Goal: Find contact information: Find contact information

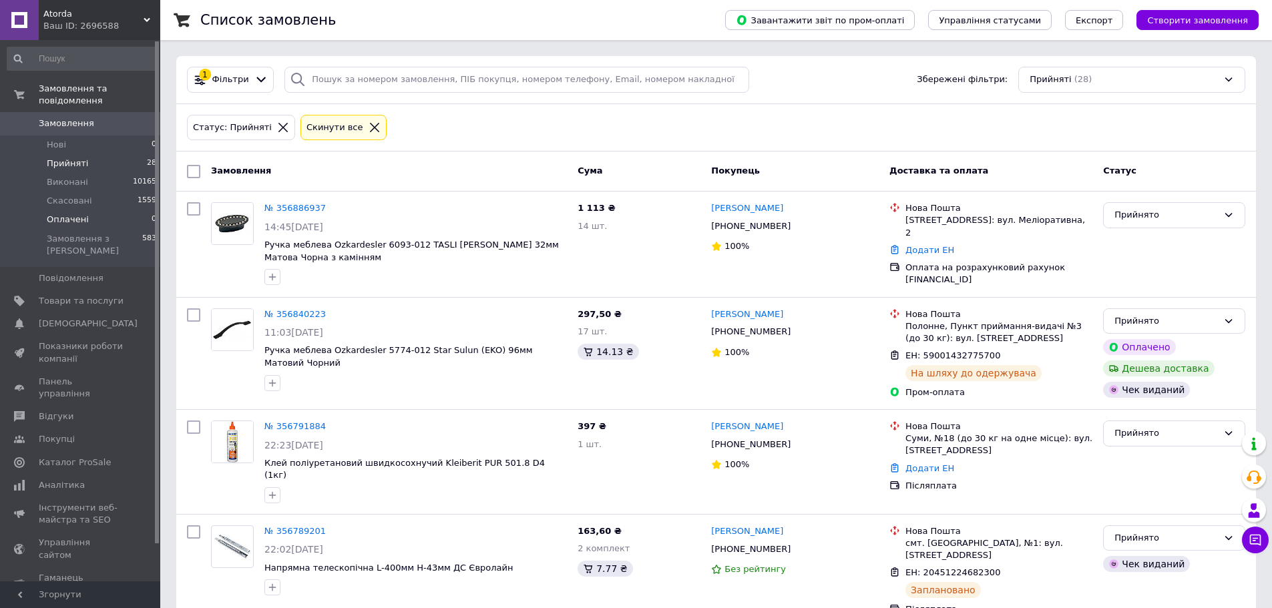
drag, startPoint x: 96, startPoint y: 277, endPoint x: 139, endPoint y: 212, distance: 78.2
click at [95, 295] on span "Товари та послуги" at bounding box center [81, 301] width 85 height 12
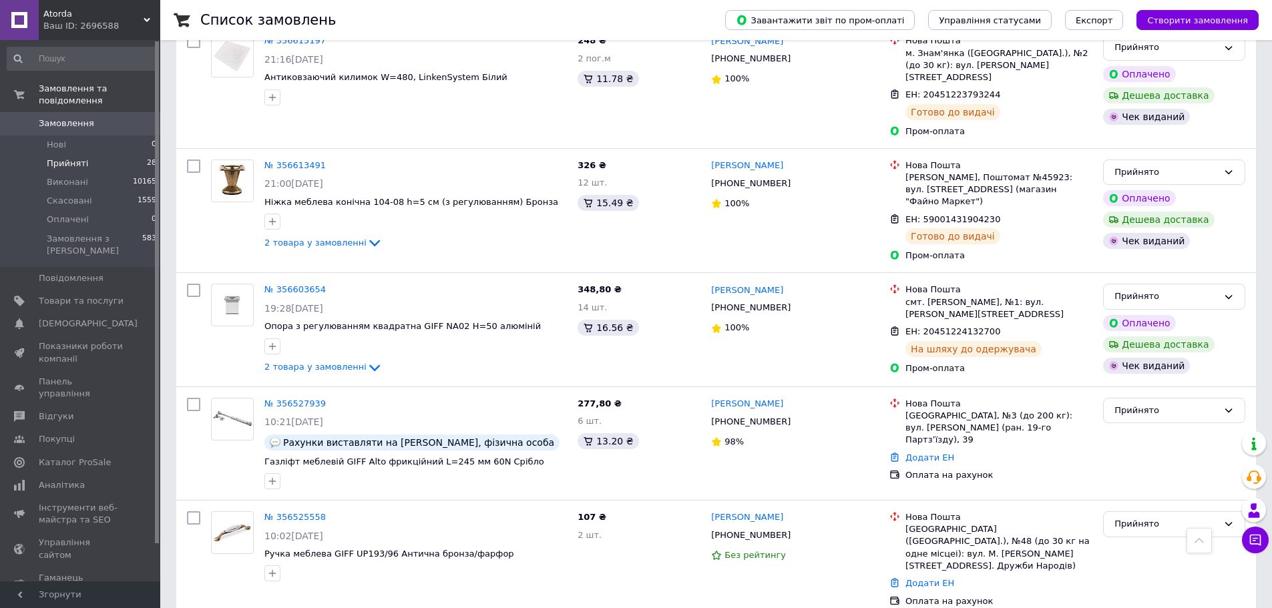
scroll to position [1274, 0]
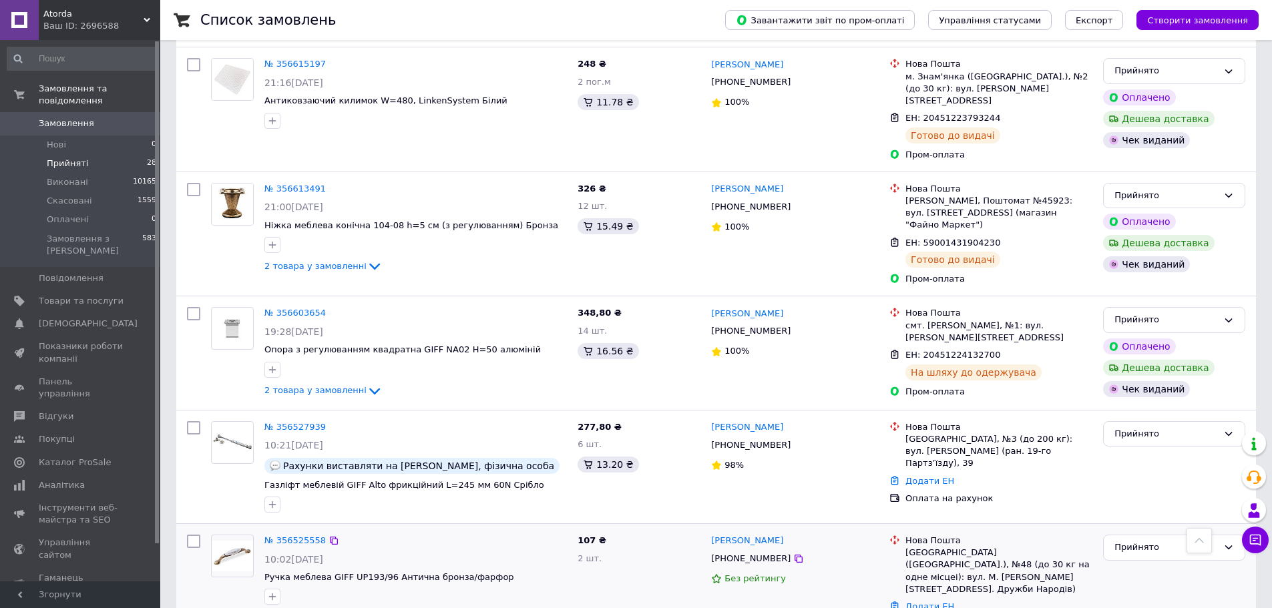
click at [753, 550] on div "[PHONE_NUMBER]" at bounding box center [751, 558] width 85 height 17
copy div "380982986769"
click at [748, 437] on div "[PHONE_NUMBER]" at bounding box center [751, 445] width 85 height 17
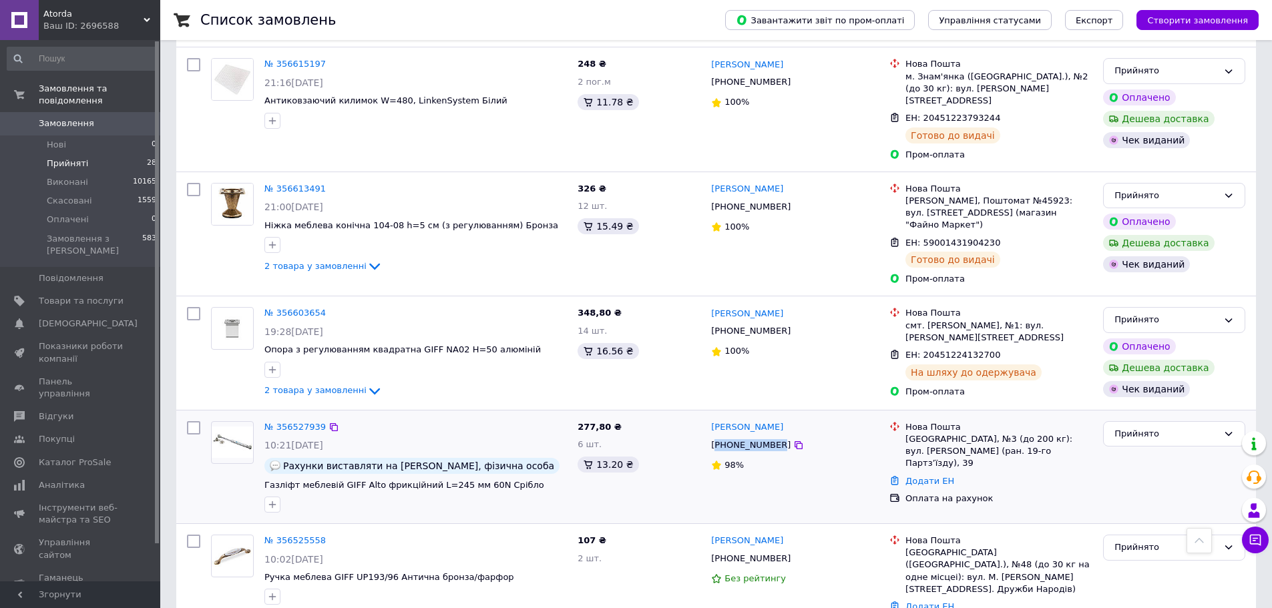
copy div "380661662727"
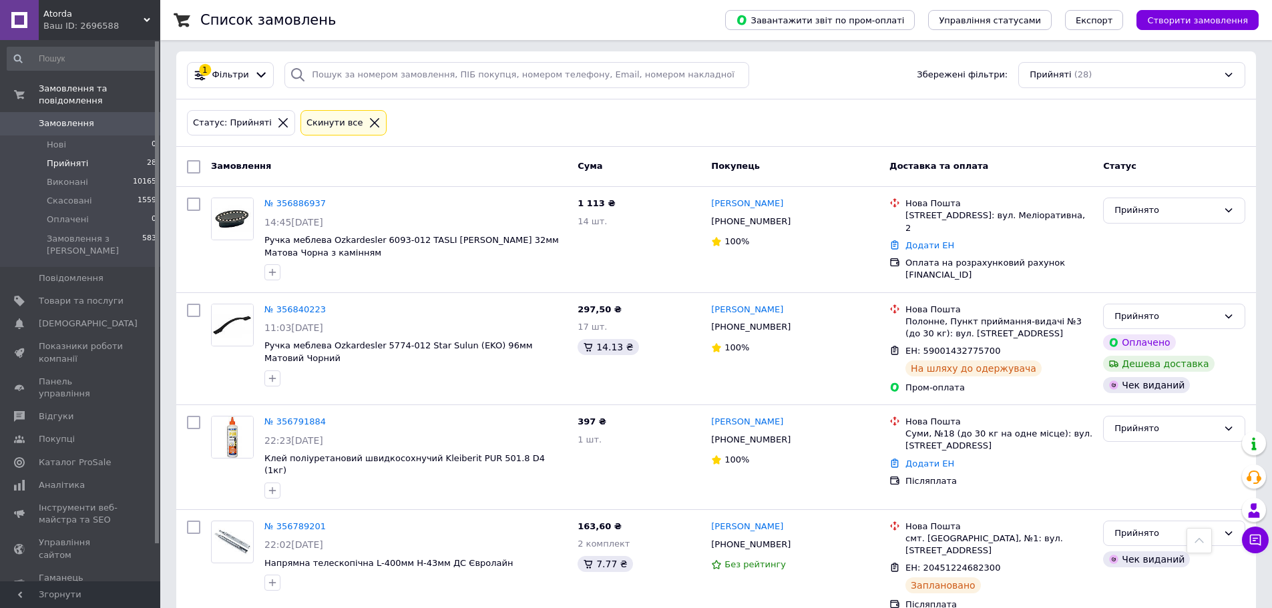
scroll to position [0, 0]
